Goal: Task Accomplishment & Management: Use online tool/utility

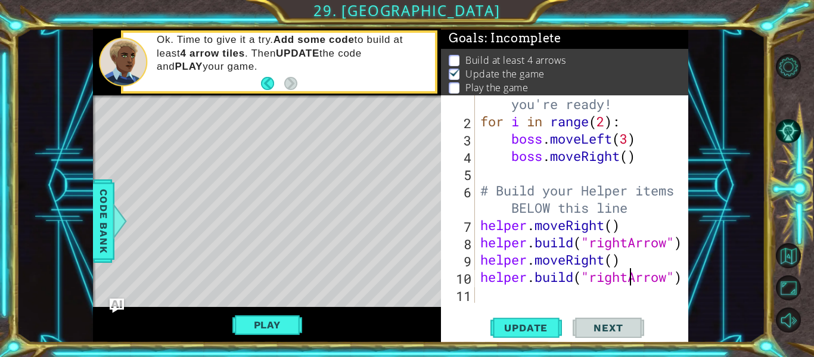
scroll to position [35, 0]
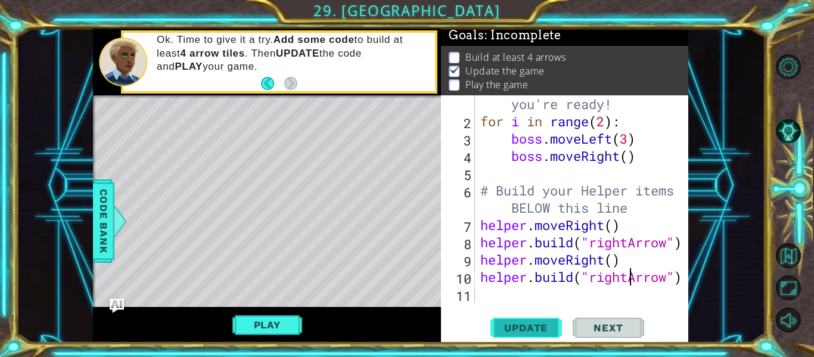
click at [541, 327] on span "Update" at bounding box center [525, 328] width 67 height 12
